Goal: Transaction & Acquisition: Purchase product/service

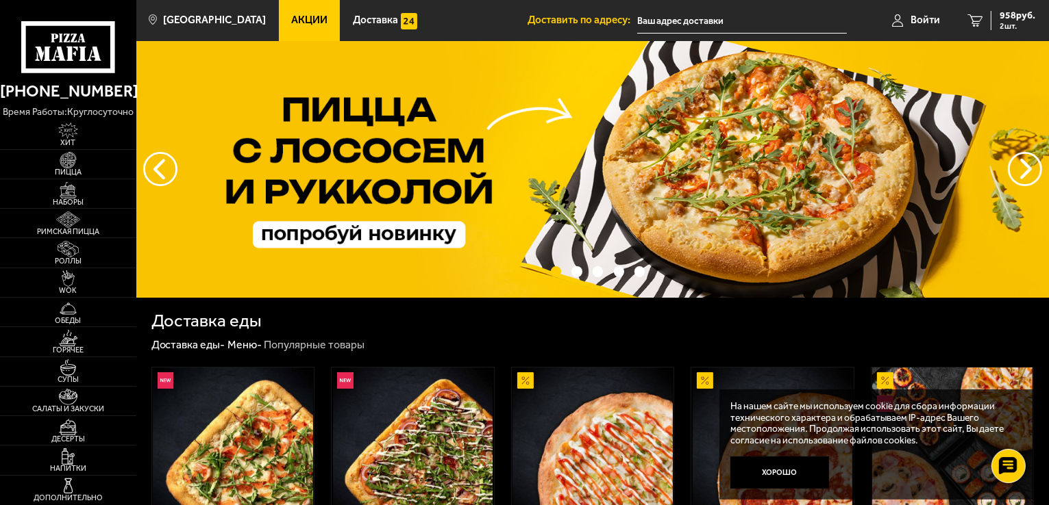
click at [286, 13] on link "Акции" at bounding box center [310, 20] width 62 height 41
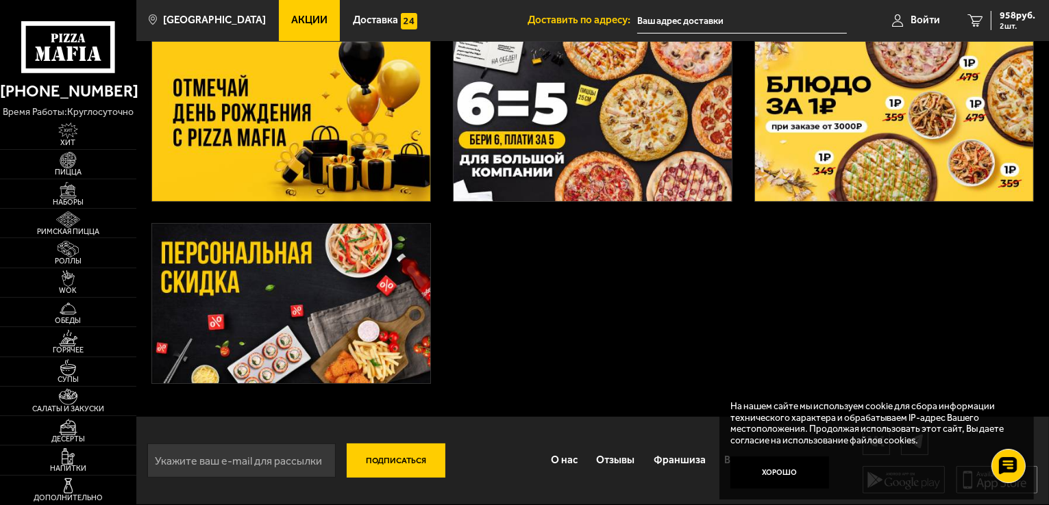
scroll to position [254, 0]
click at [268, 151] on img at bounding box center [291, 122] width 278 height 160
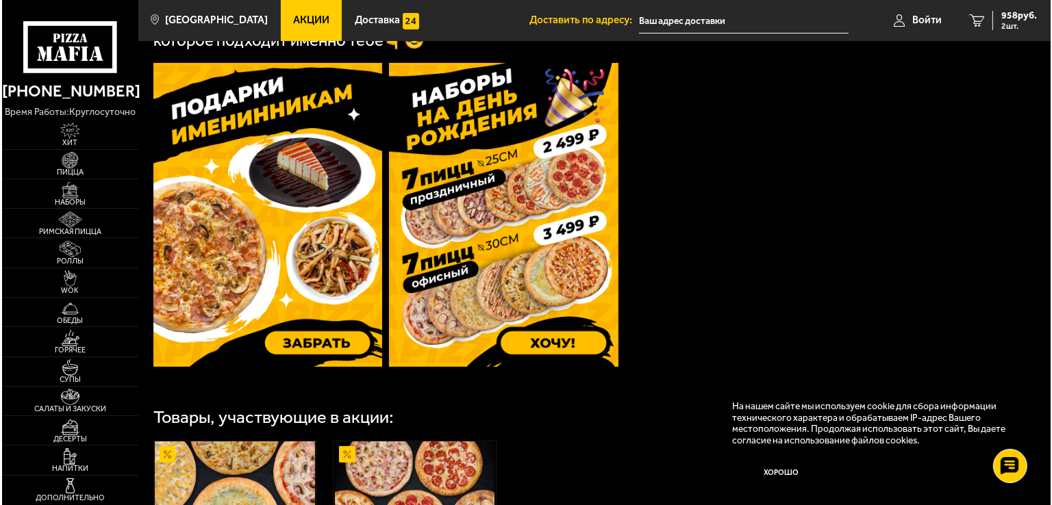
scroll to position [414, 0]
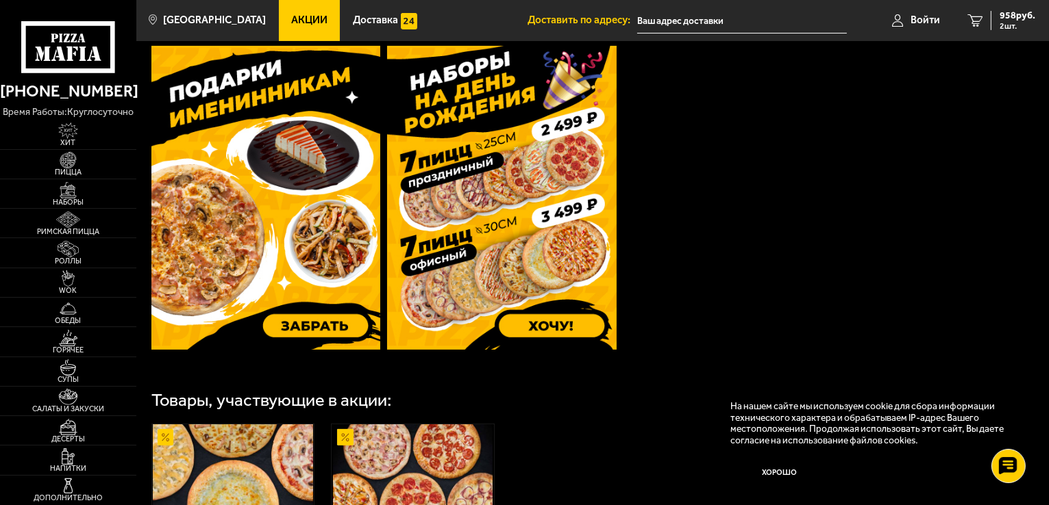
click at [296, 265] on img at bounding box center [265, 198] width 229 height 304
click at [205, 23] on span "[GEOGRAPHIC_DATA]" at bounding box center [214, 20] width 103 height 10
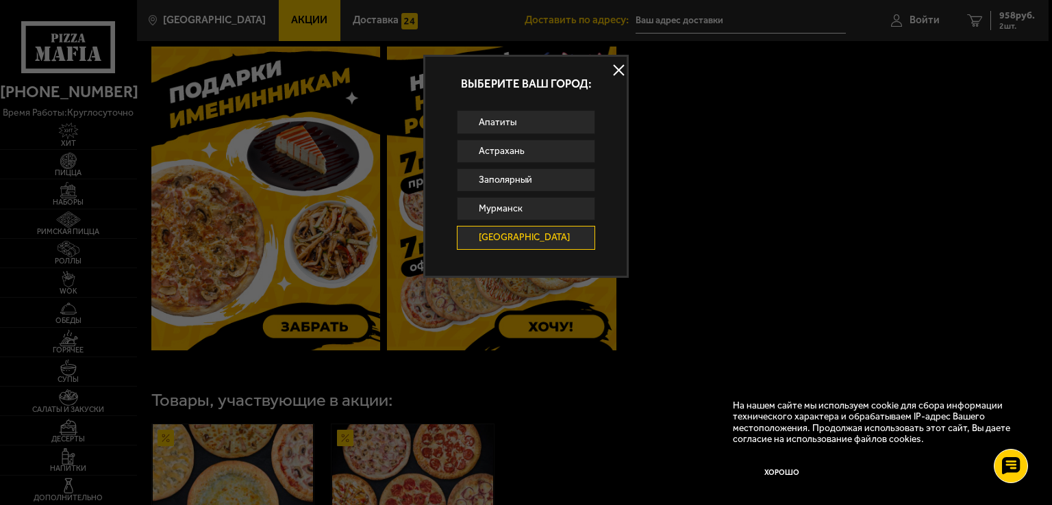
click at [623, 70] on button at bounding box center [618, 70] width 21 height 21
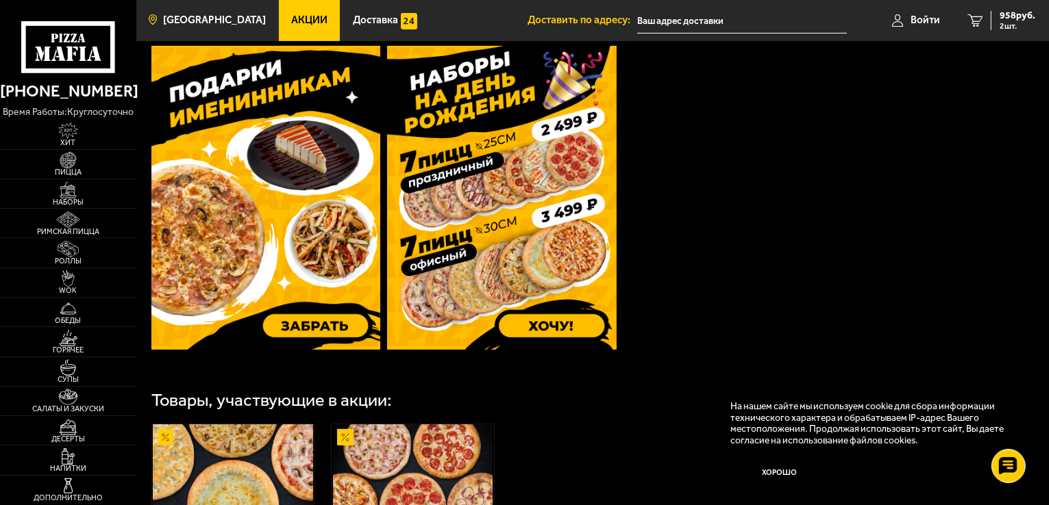
click at [194, 21] on span "[GEOGRAPHIC_DATA]" at bounding box center [214, 20] width 103 height 10
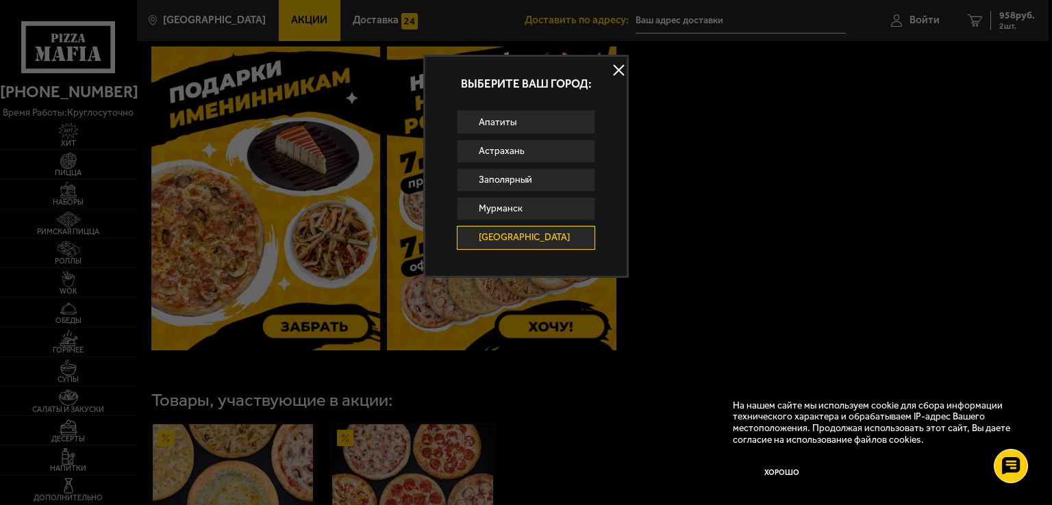
click at [493, 238] on link "[GEOGRAPHIC_DATA]" at bounding box center [526, 237] width 138 height 23
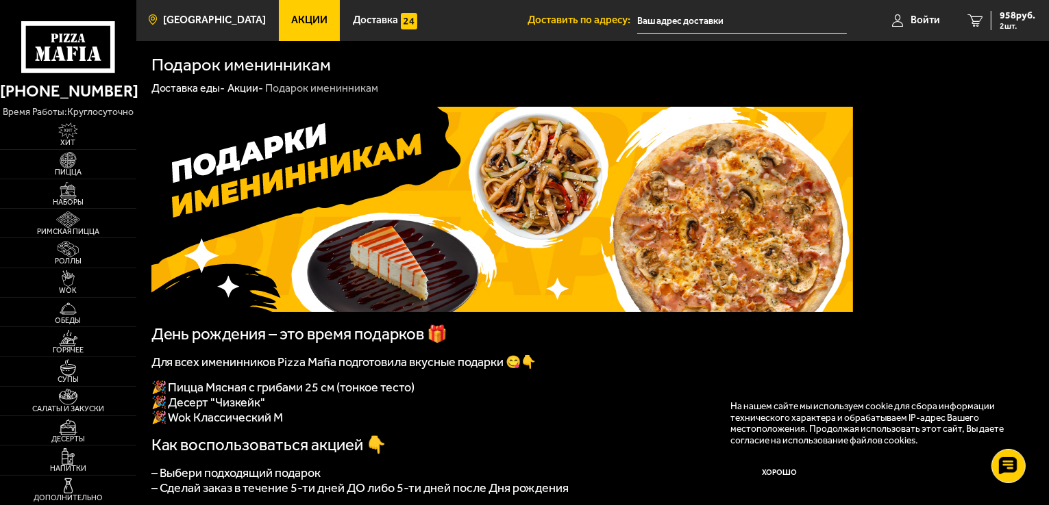
click at [193, 22] on span "[GEOGRAPHIC_DATA]" at bounding box center [214, 20] width 103 height 10
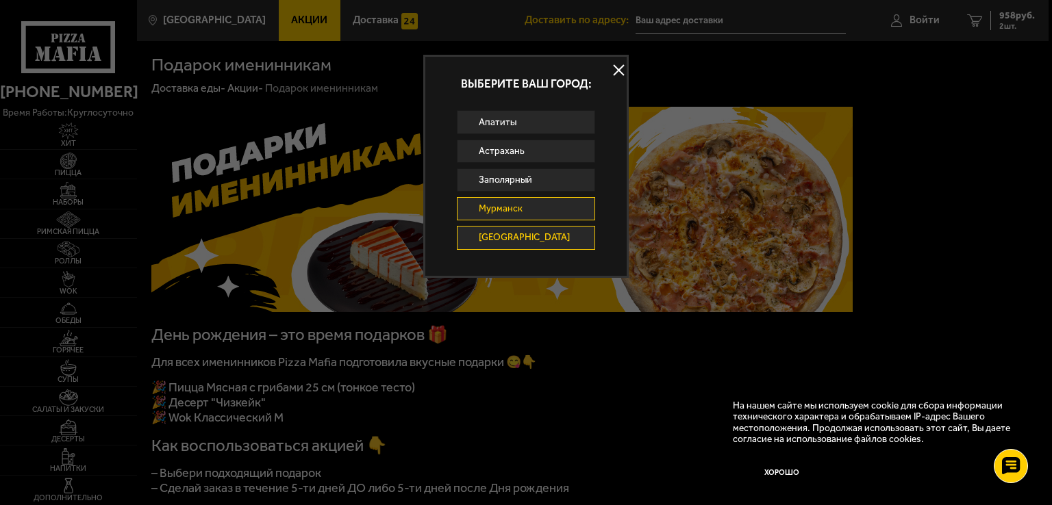
click at [486, 208] on link "Мурманск" at bounding box center [526, 208] width 138 height 23
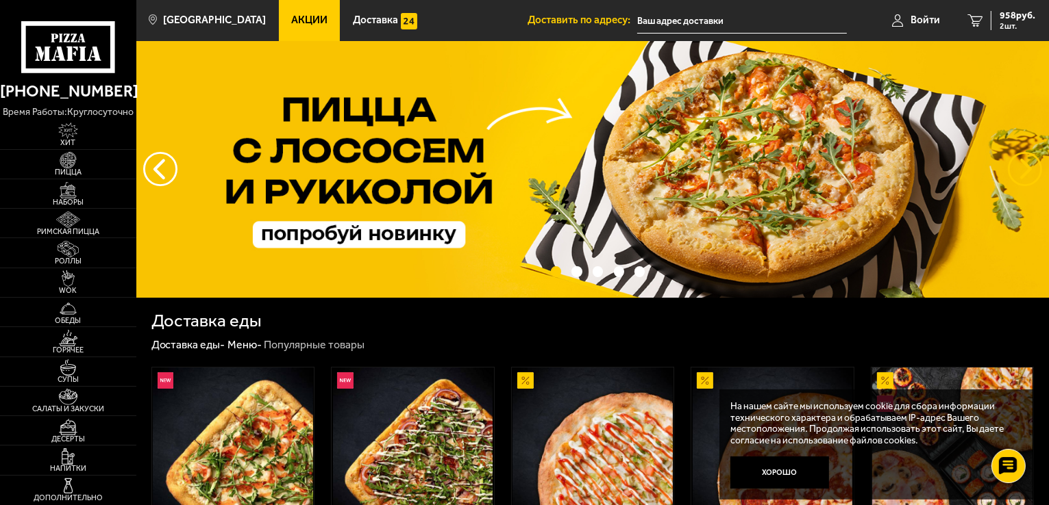
click at [1014, 163] on button "предыдущий" at bounding box center [1024, 169] width 34 height 34
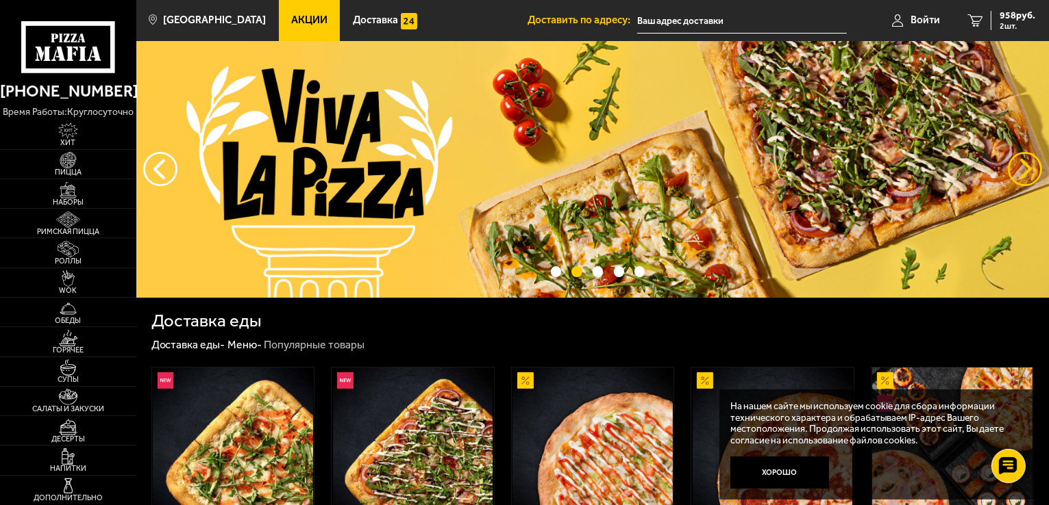
click at [1014, 163] on button "предыдущий" at bounding box center [1024, 169] width 34 height 34
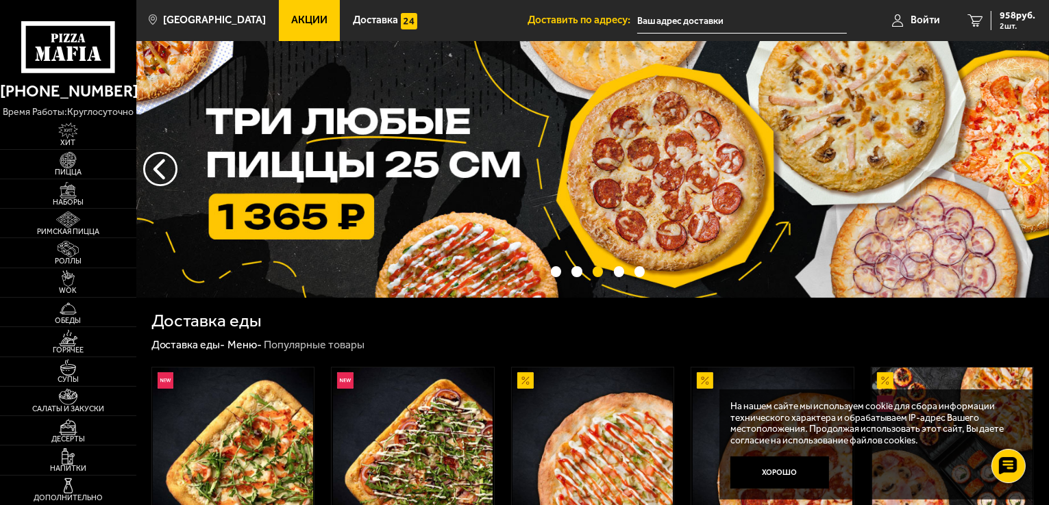
click at [1014, 163] on button "предыдущий" at bounding box center [1024, 169] width 34 height 34
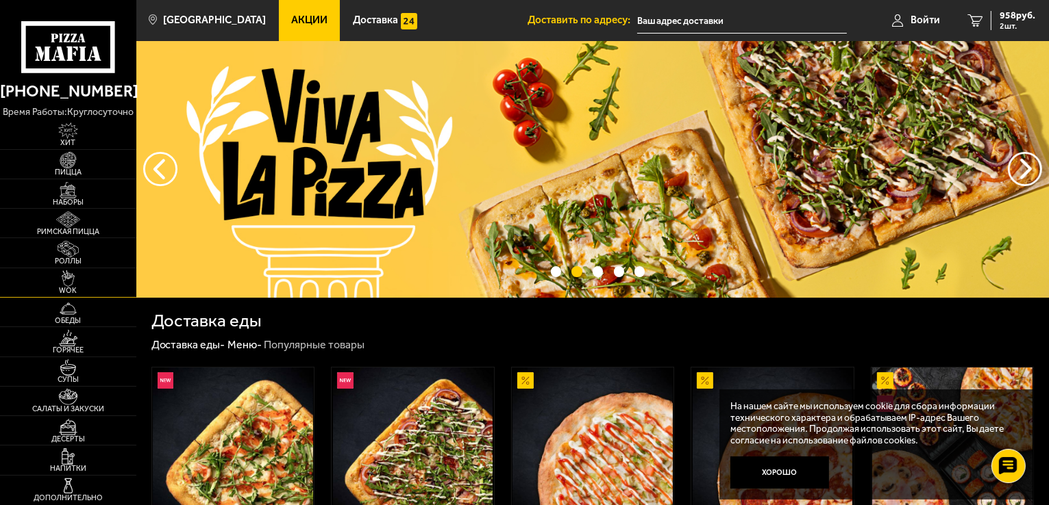
click at [68, 281] on img at bounding box center [68, 279] width 42 height 16
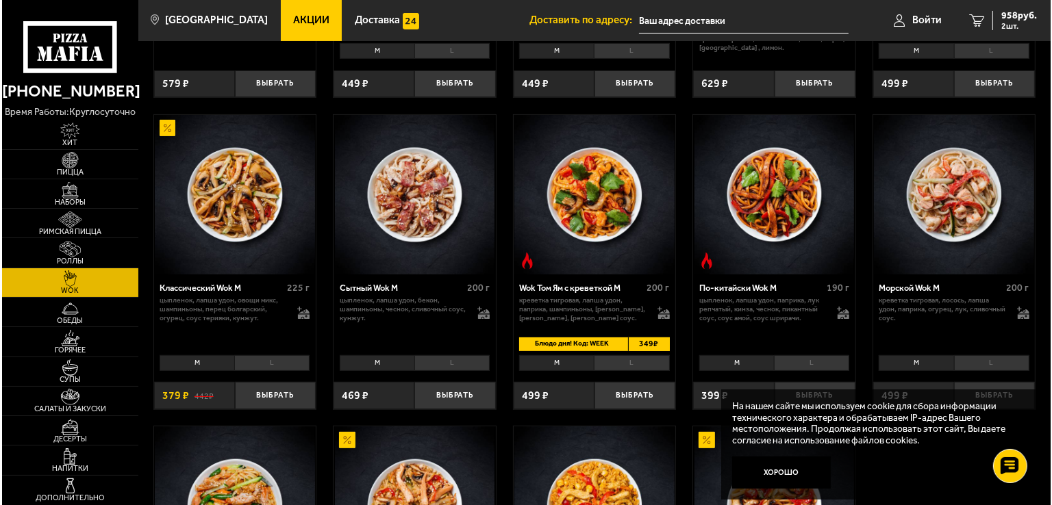
scroll to position [411, 0]
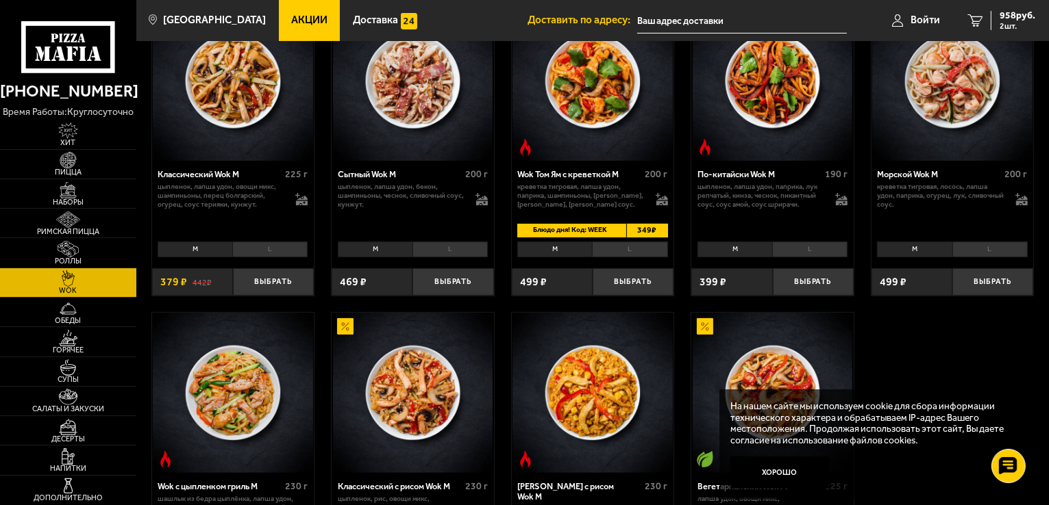
click at [625, 131] on img at bounding box center [592, 81] width 160 height 160
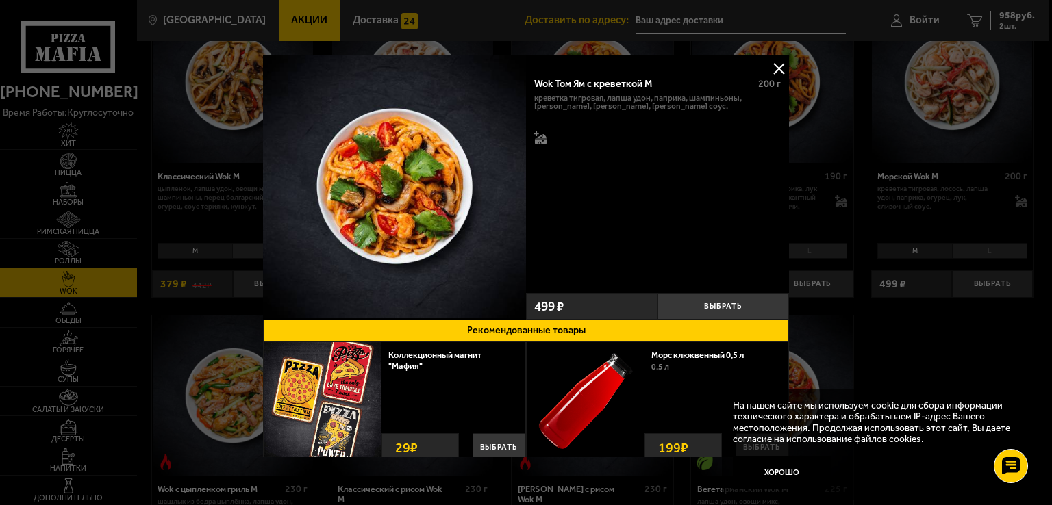
click at [771, 64] on button at bounding box center [778, 68] width 21 height 21
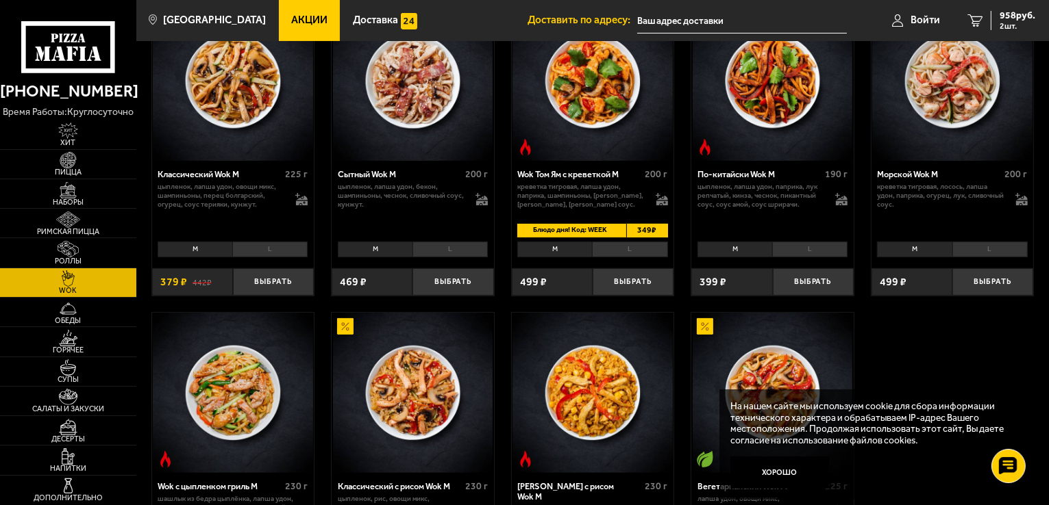
click at [581, 142] on img at bounding box center [592, 81] width 160 height 160
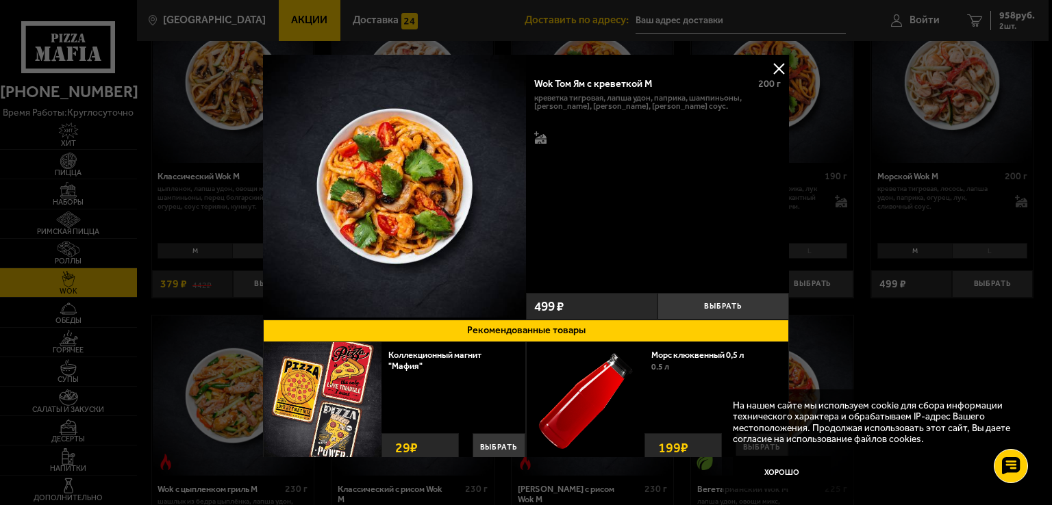
click at [775, 67] on button at bounding box center [778, 68] width 21 height 21
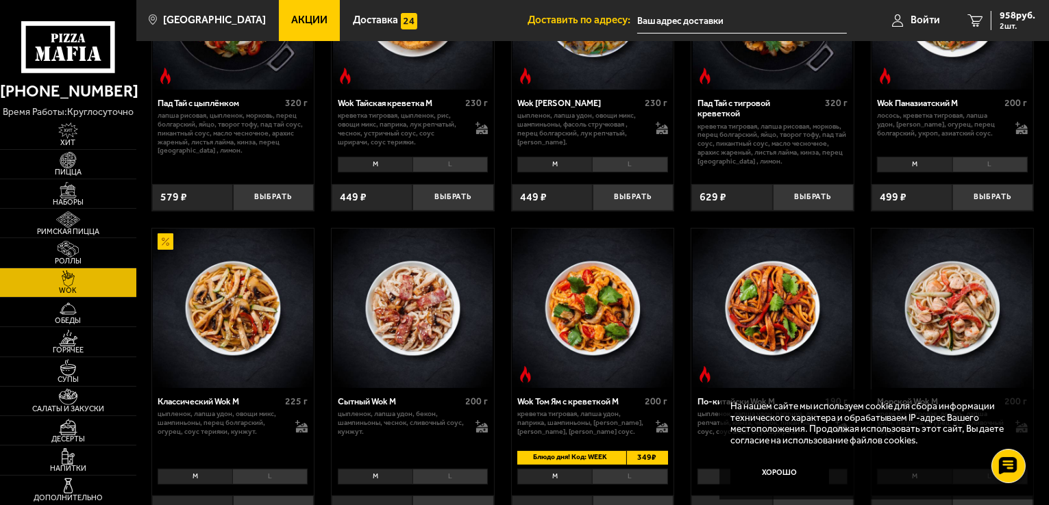
scroll to position [68, 0]
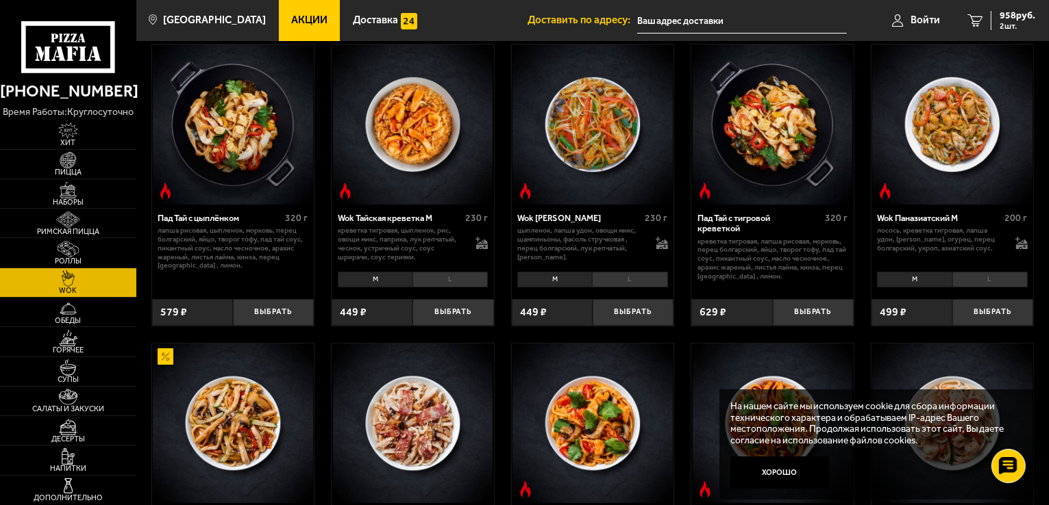
click at [296, 21] on span "Акции" at bounding box center [309, 20] width 36 height 10
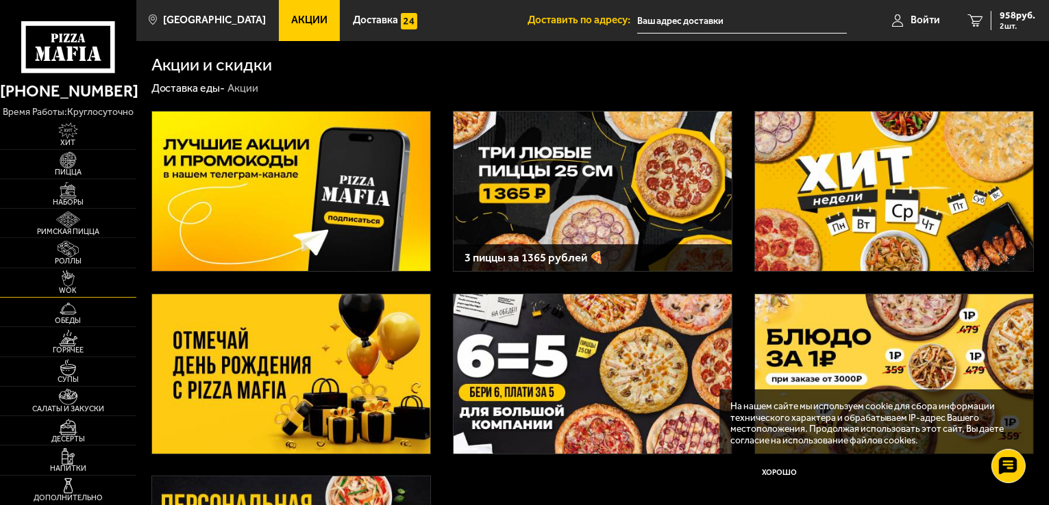
click at [63, 273] on img at bounding box center [68, 279] width 42 height 16
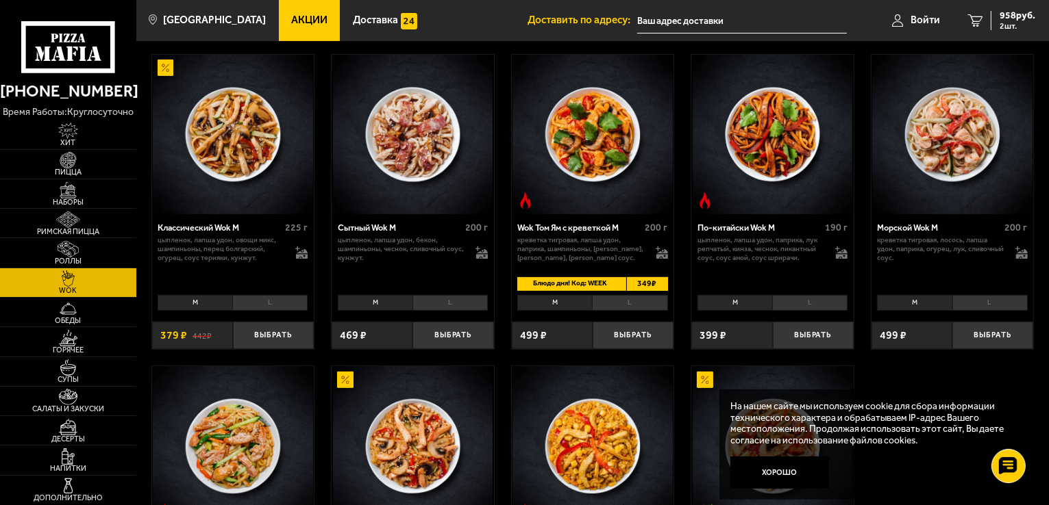
scroll to position [342, 0]
